Goal: Information Seeking & Learning: Understand process/instructions

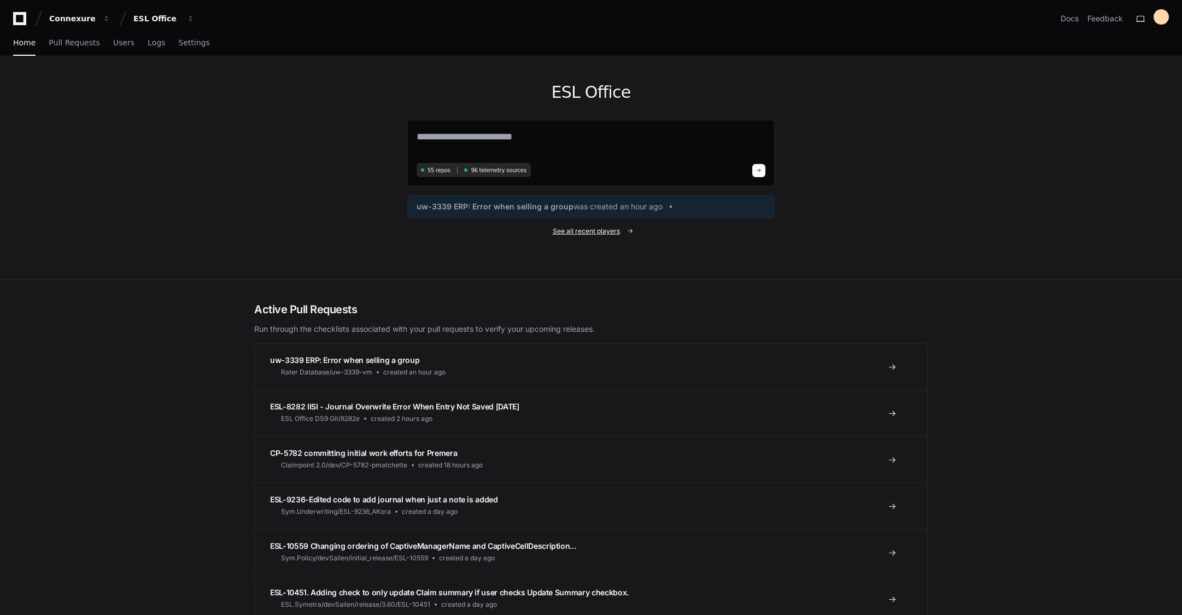
click at [574, 234] on span "See all recent players" at bounding box center [586, 231] width 67 height 9
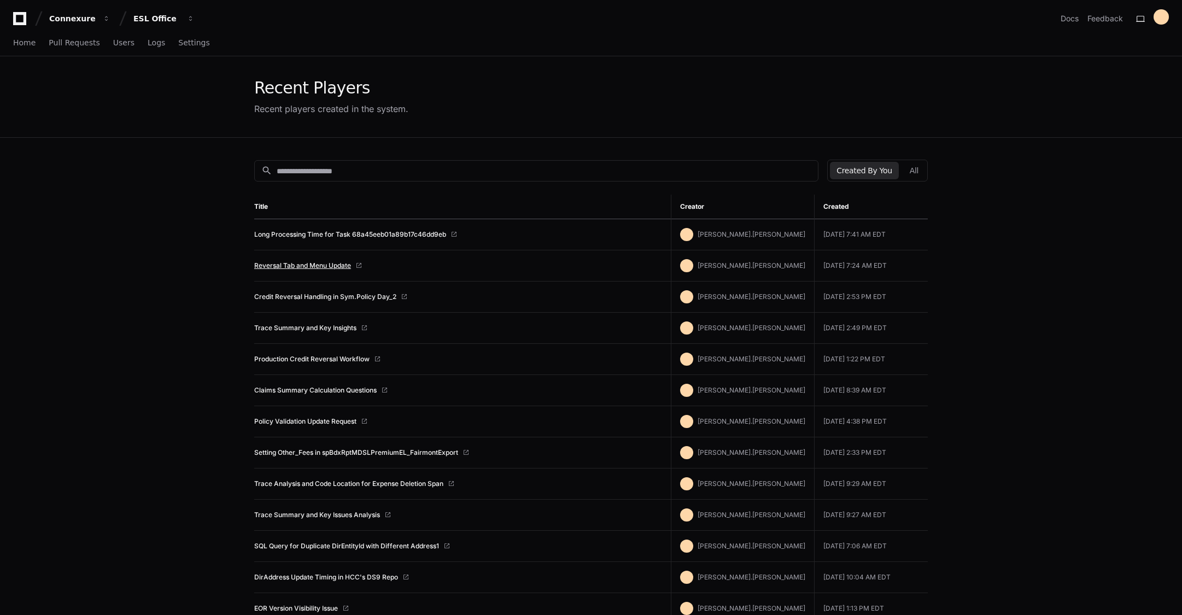
click at [279, 267] on link "Reversal Tab and Menu Update" at bounding box center [302, 265] width 97 height 9
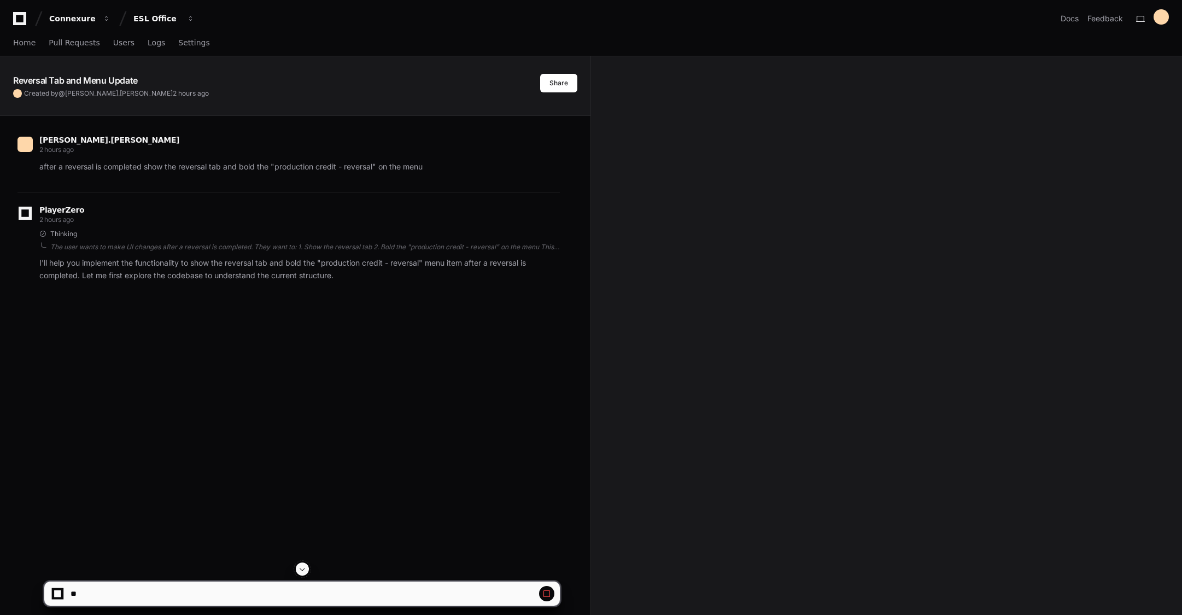
click at [549, 594] on span at bounding box center [547, 594] width 9 height 9
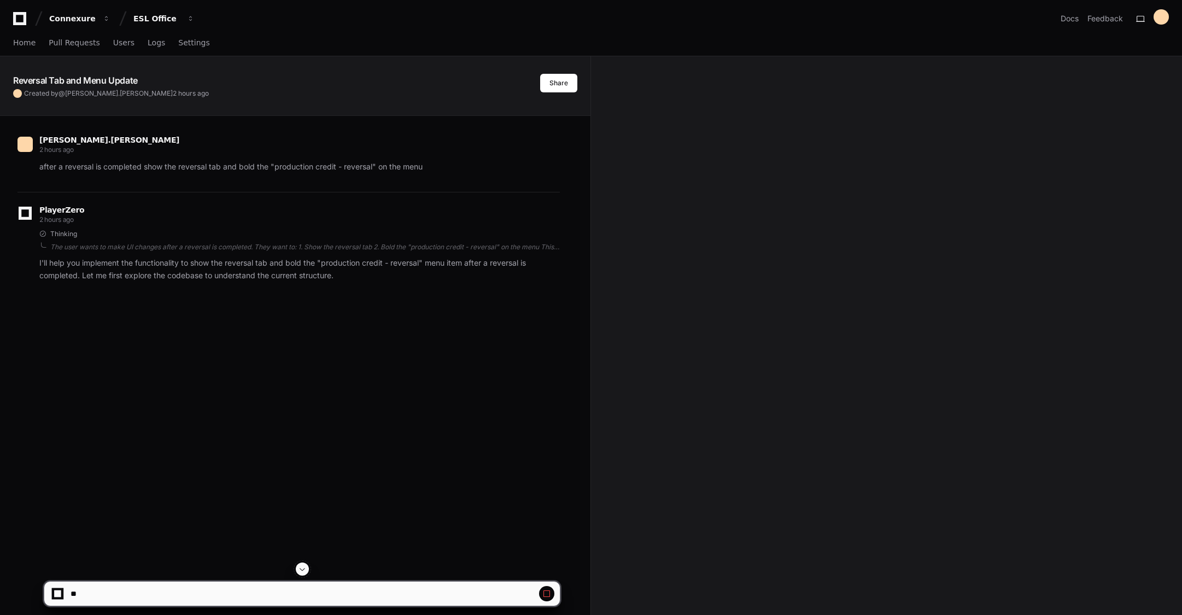
click at [300, 564] on button at bounding box center [302, 569] width 13 height 13
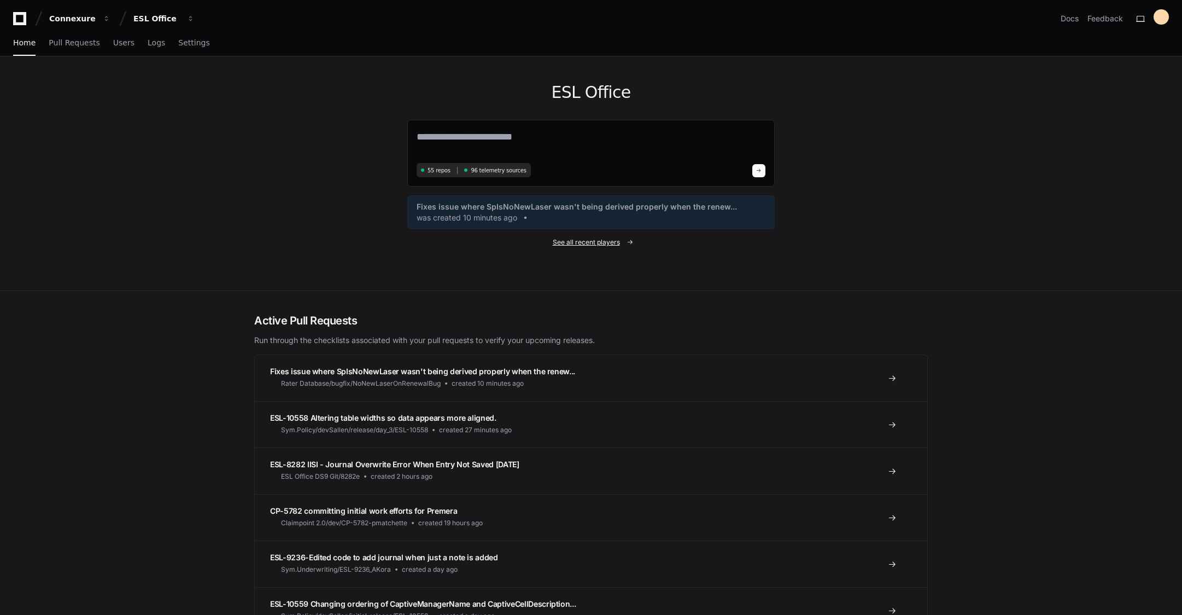
click at [611, 246] on span "See all recent players" at bounding box center [586, 242] width 67 height 9
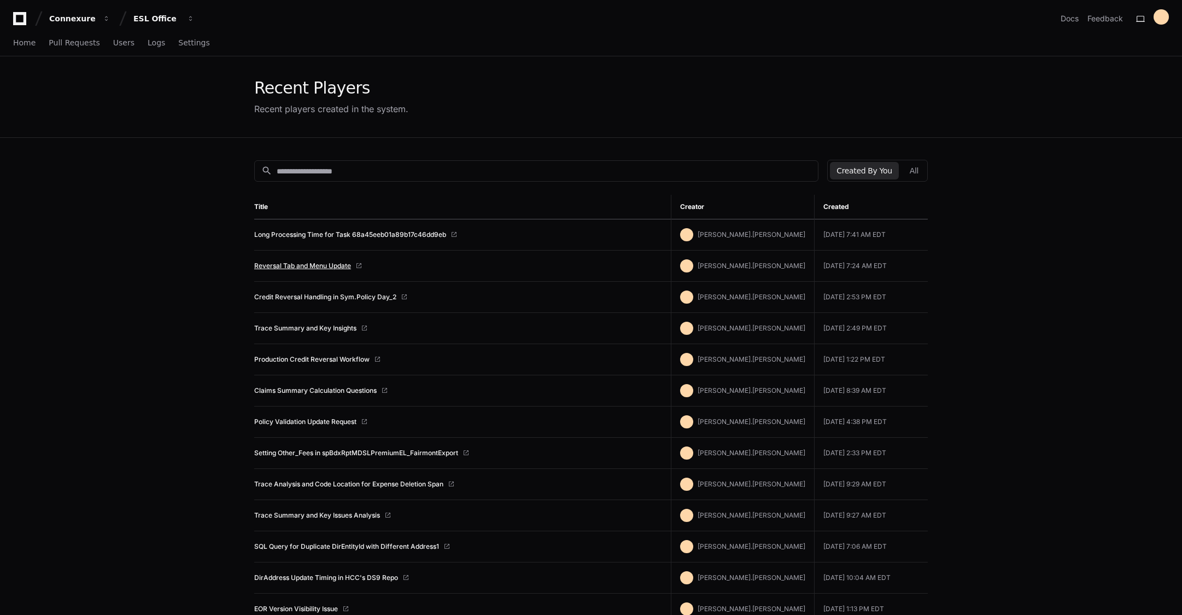
click at [326, 263] on link "Reversal Tab and Menu Update" at bounding box center [302, 265] width 97 height 9
click at [337, 299] on link "Credit Reversal Handling in Sym.Policy Day_2" at bounding box center [325, 297] width 142 height 9
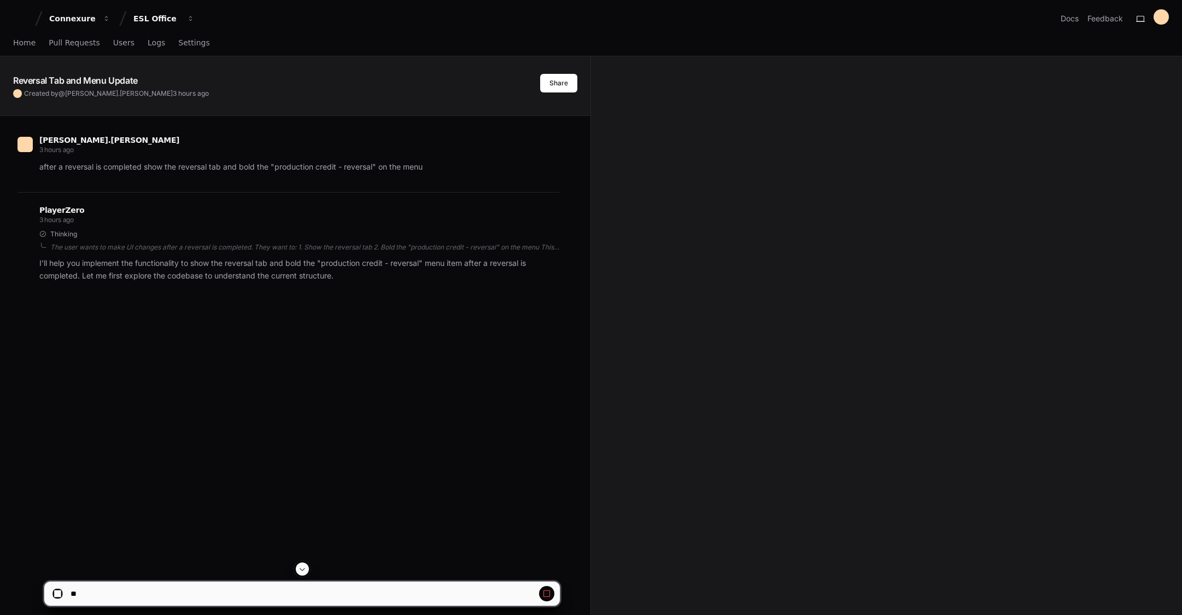
click at [154, 141] on div "[PERSON_NAME].[PERSON_NAME] 3 hours ago" at bounding box center [289, 146] width 543 height 19
click at [33, 143] on div "[PERSON_NAME].[PERSON_NAME] 3 hours ago" at bounding box center [289, 146] width 543 height 19
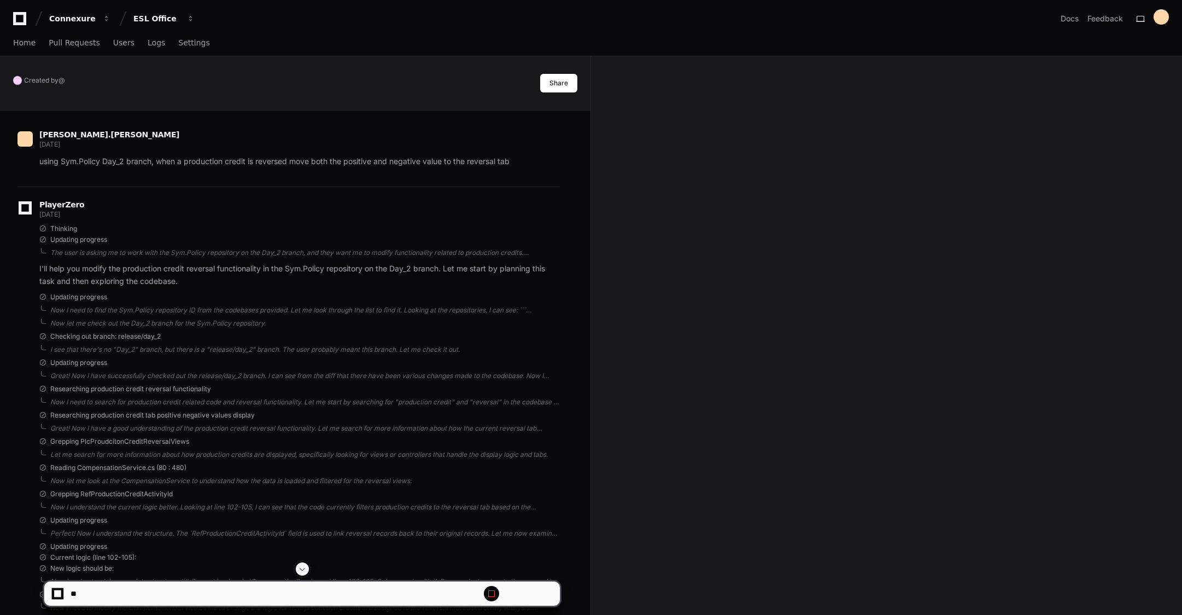
click at [307, 569] on span at bounding box center [302, 568] width 9 height 9
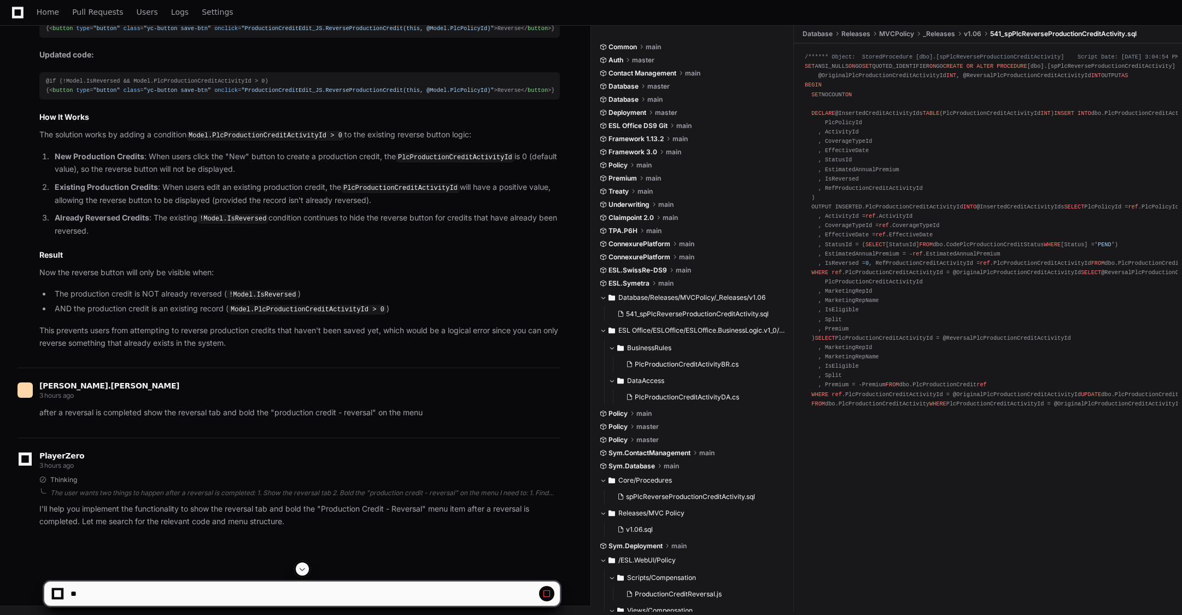
scroll to position [2522, 0]
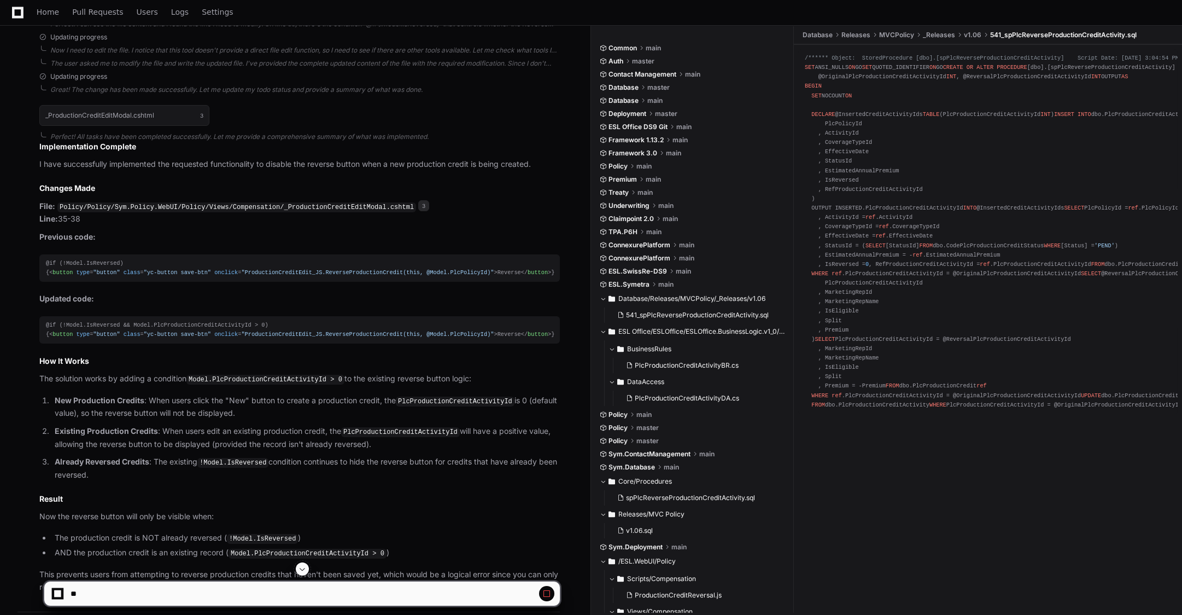
click at [288, 202] on code "Policy/Policy/Sym.Policy.WebUI/Policy/Views/Compensation/_ProductionCreditEditM…" at bounding box center [236, 207] width 359 height 10
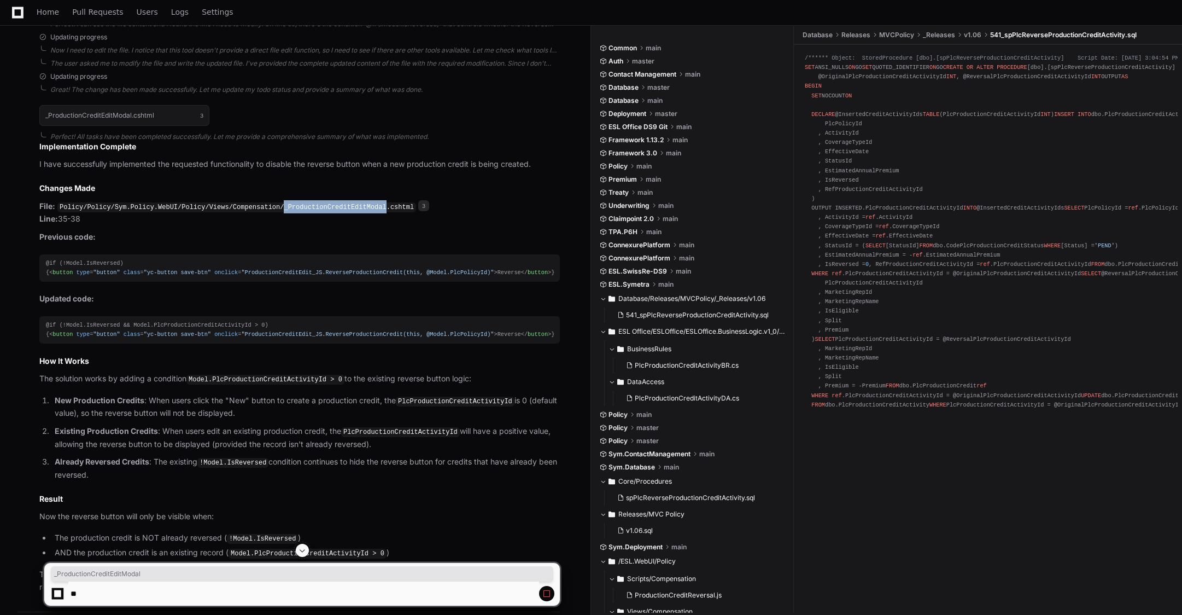
copy code "_ProductionCreditEditModal"
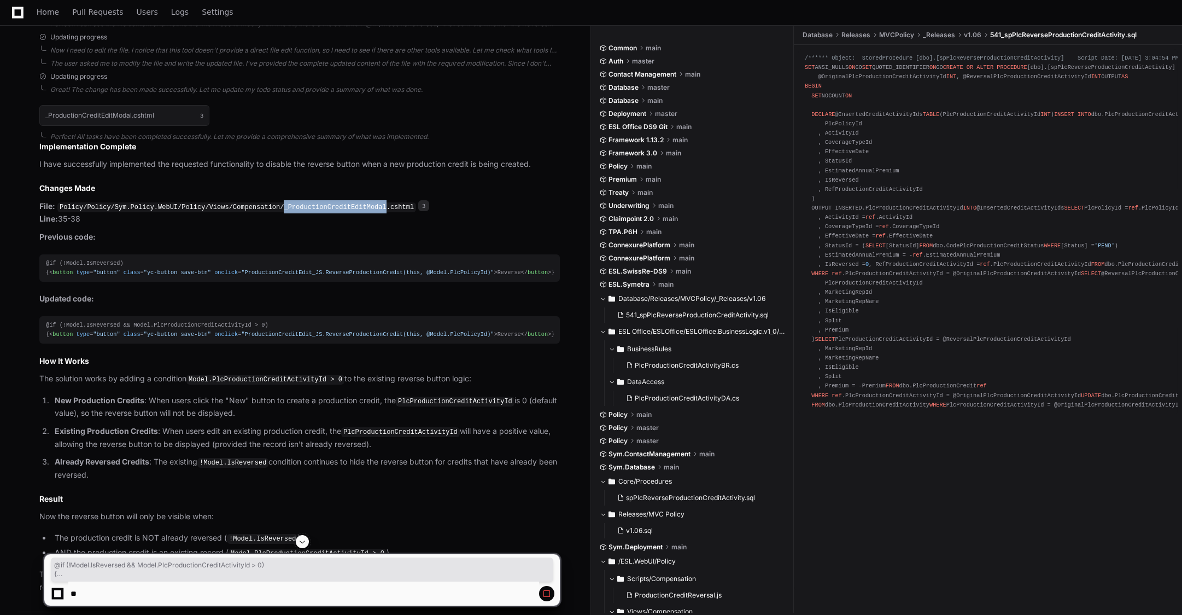
drag, startPoint x: 44, startPoint y: 338, endPoint x: 168, endPoint y: 371, distance: 128.9
click at [168, 343] on pre "@if (!Model.IsReversed && Model.PlcProductionCreditActivityId > 0) { < button t…" at bounding box center [299, 329] width 521 height 27
copy div "@if (!Model.IsReversed && Model.PlcProductionCreditActivityId > 0) { < button t…"
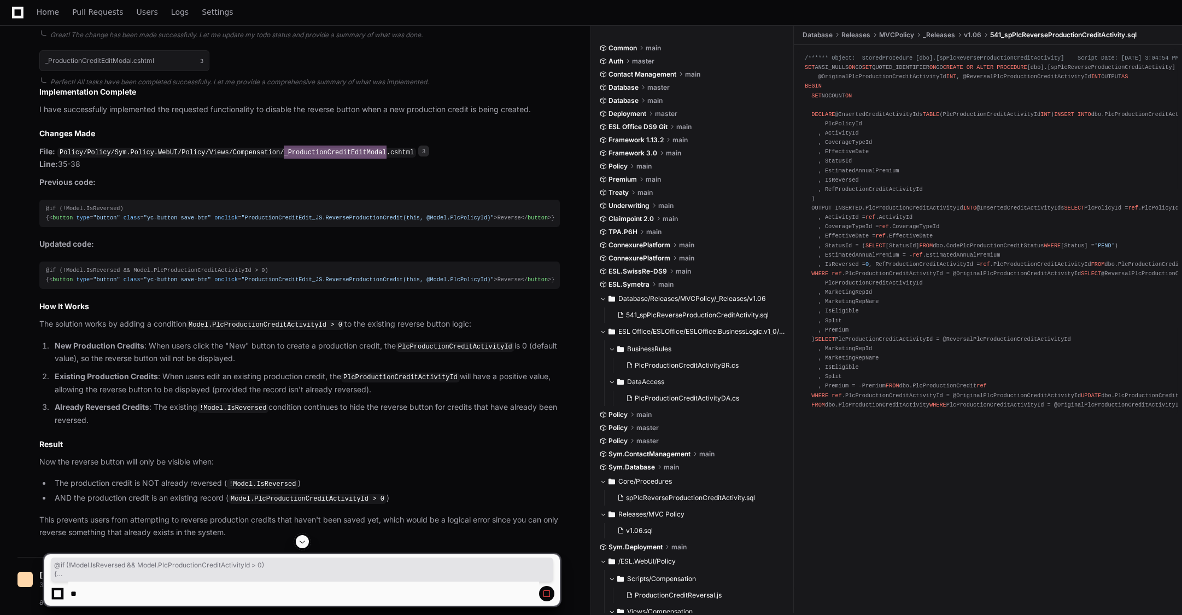
scroll to position [2795, 0]
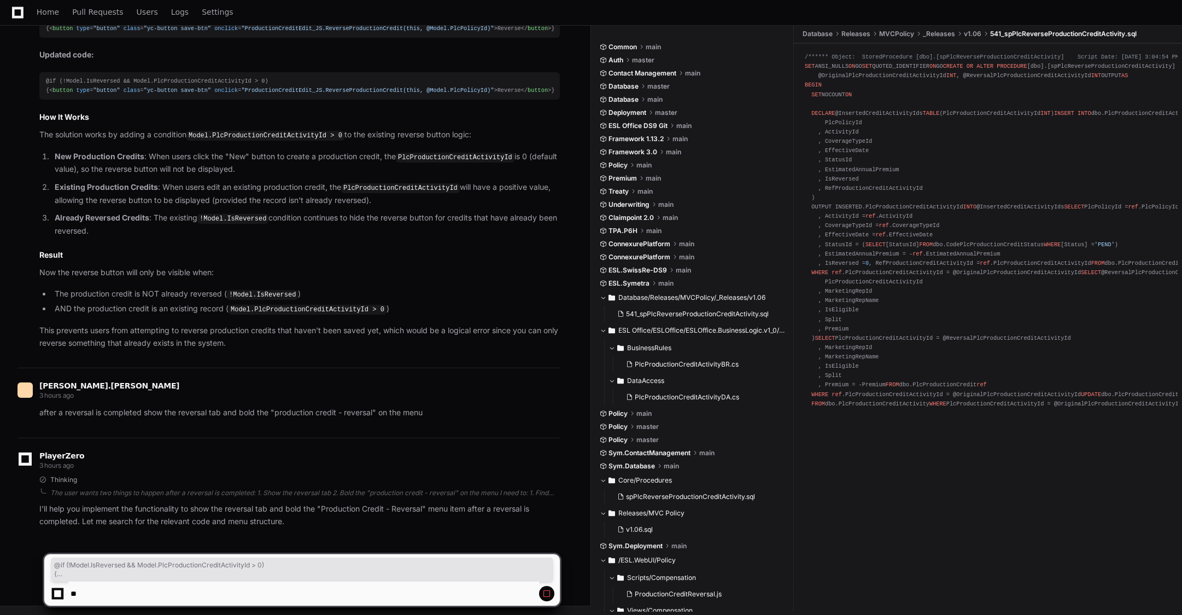
click at [238, 522] on p "I'll help you implement the functionality to show the reversal tab and bold the…" at bounding box center [299, 515] width 521 height 25
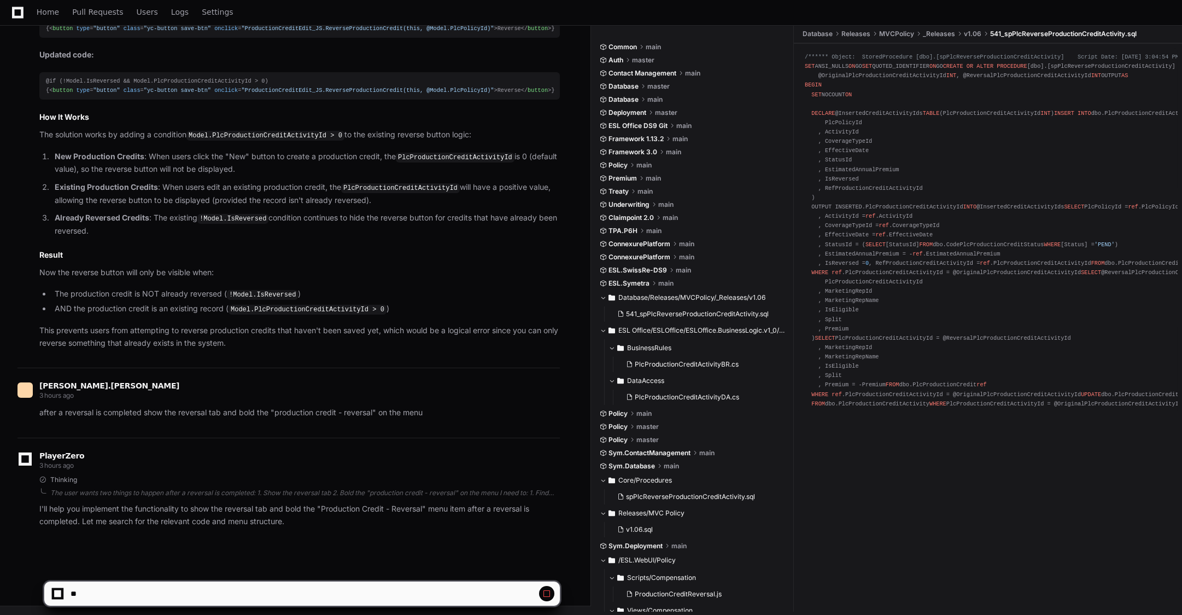
click at [238, 522] on p "I'll help you implement the functionality to show the reversal tab and bold the…" at bounding box center [299, 515] width 521 height 25
